Goal: Task Accomplishment & Management: Use online tool/utility

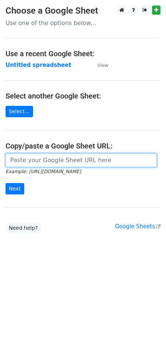
click at [56, 156] on input "url" at bounding box center [81, 160] width 151 height 14
paste input "[URL][DOMAIN_NAME]"
type input "[URL][DOMAIN_NAME]"
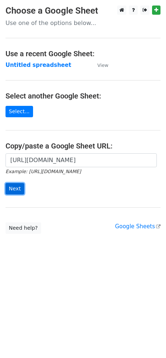
click at [17, 188] on input "Next" at bounding box center [15, 188] width 19 height 11
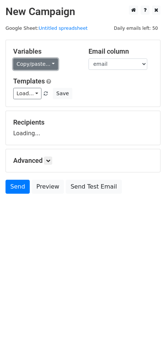
click at [46, 64] on link "Copy/paste..." at bounding box center [35, 63] width 45 height 11
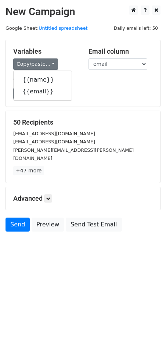
click at [72, 57] on div "Variables Copy/paste... {{name}} {{email}}" at bounding box center [45, 58] width 75 height 22
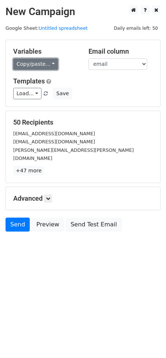
click at [29, 66] on link "Copy/paste..." at bounding box center [35, 63] width 45 height 11
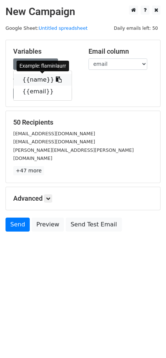
click at [56, 78] on icon at bounding box center [59, 79] width 6 height 6
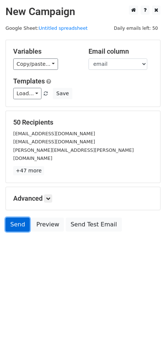
click at [21, 217] on link "Send" at bounding box center [18, 224] width 24 height 14
